Goal: Information Seeking & Learning: Learn about a topic

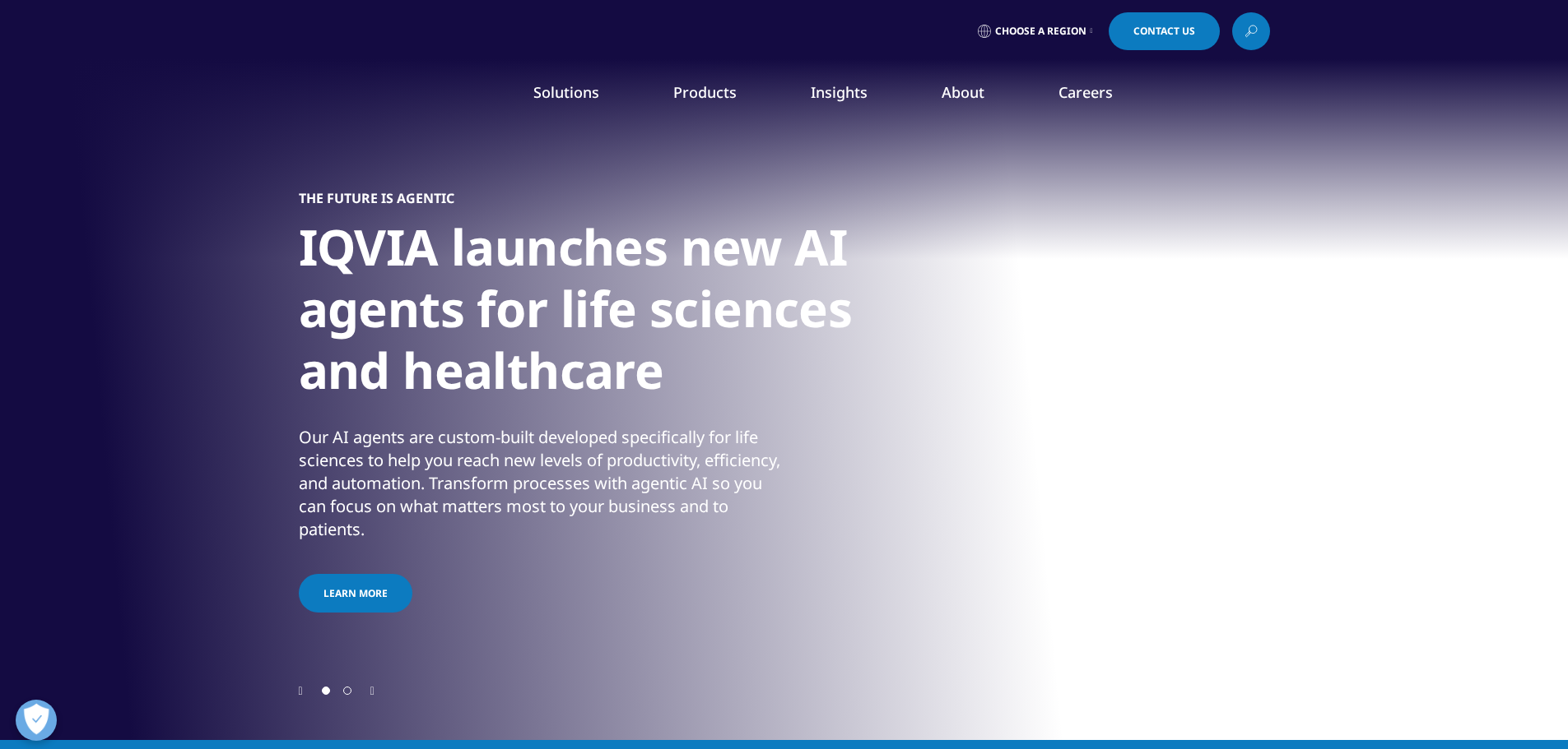
scroll to position [164, 0]
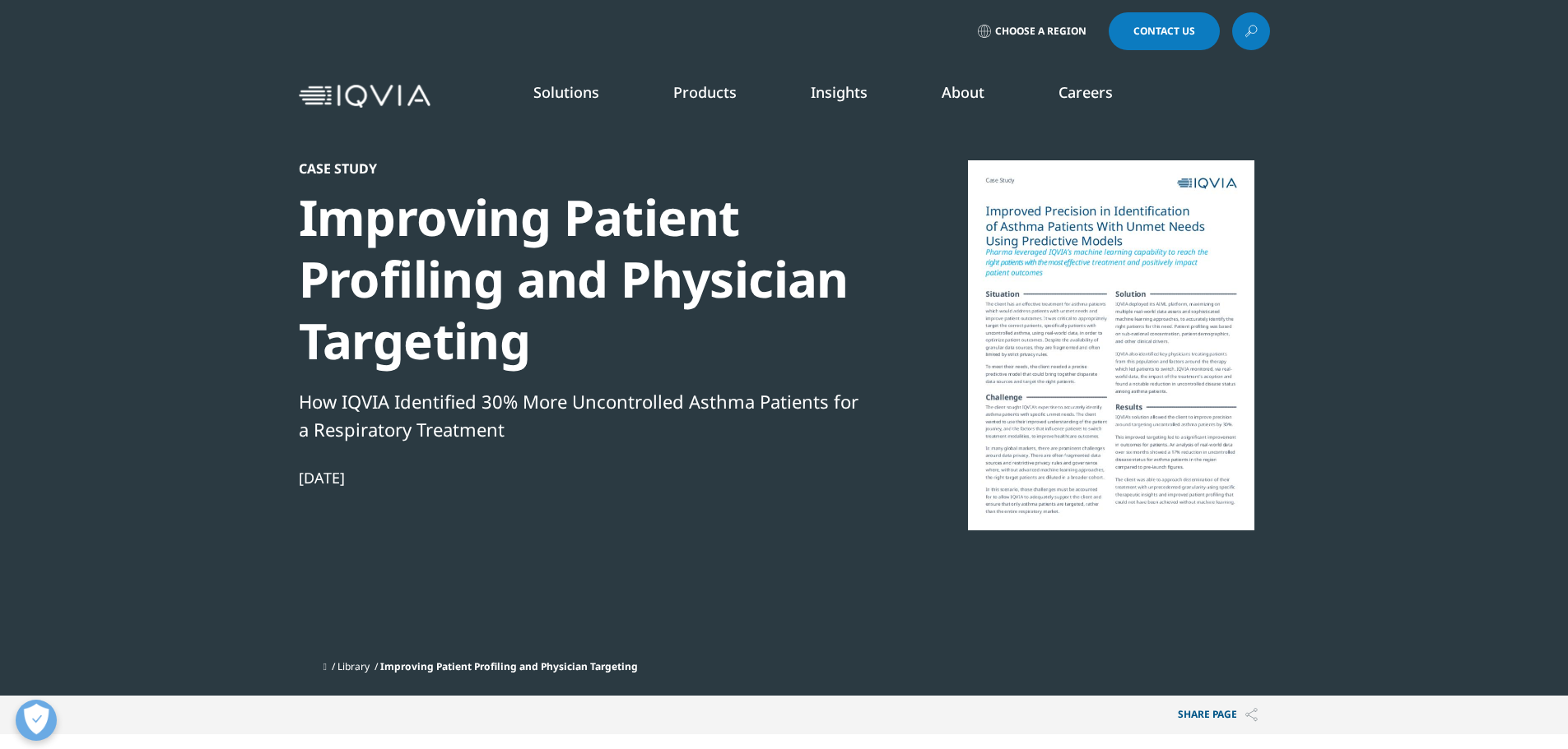
click at [1058, 312] on div at bounding box center [1110, 345] width 318 height 370
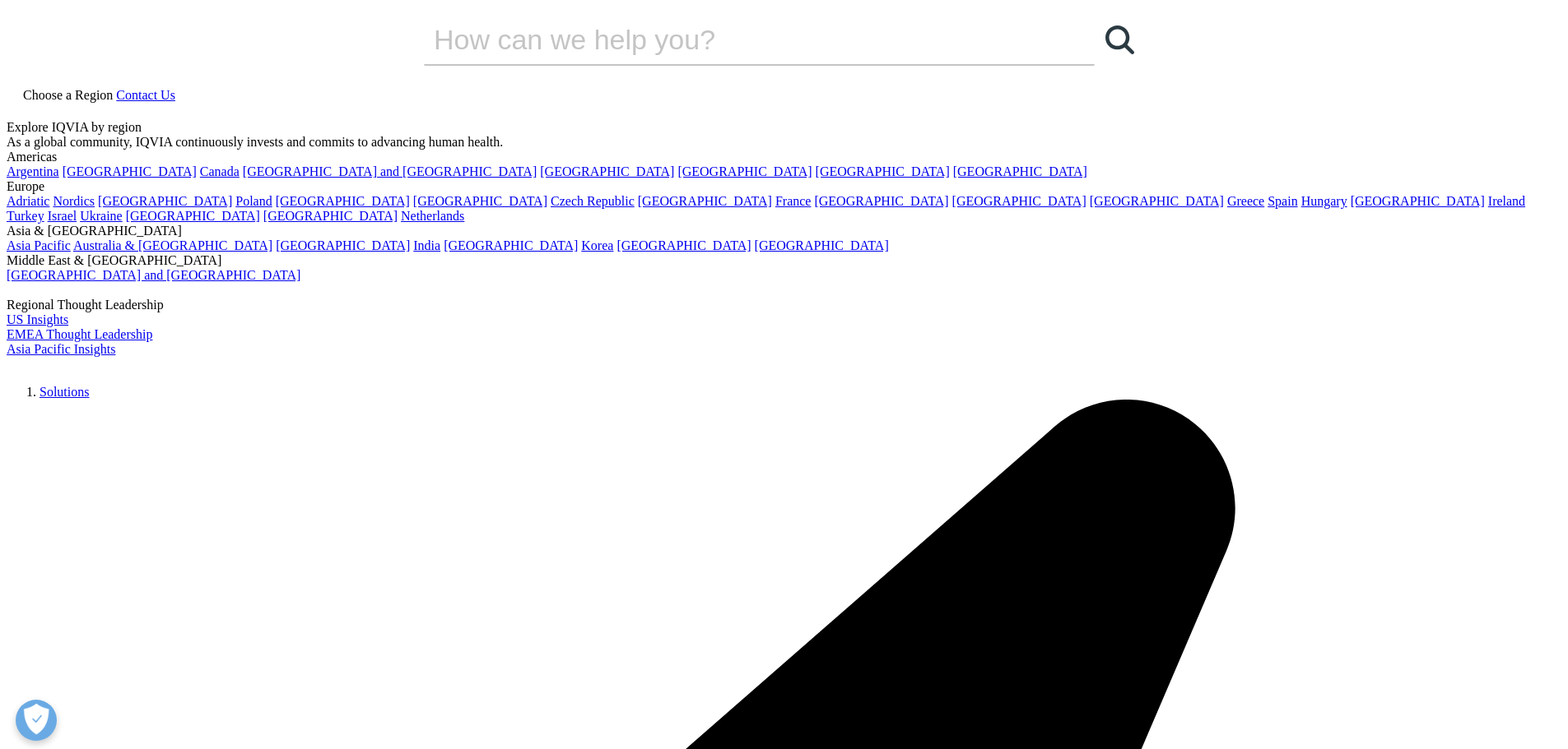
scroll to position [636, 971]
